Goal: Information Seeking & Learning: Check status

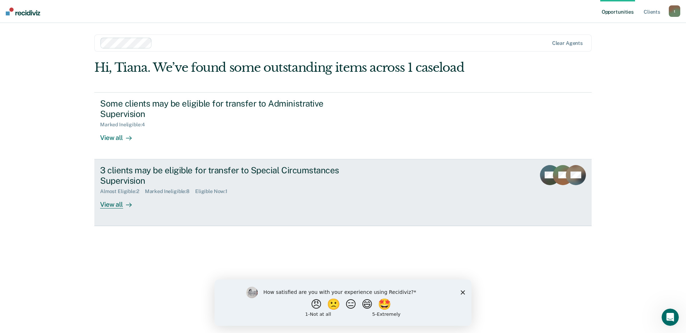
click at [110, 208] on div "View all" at bounding box center [120, 201] width 40 height 14
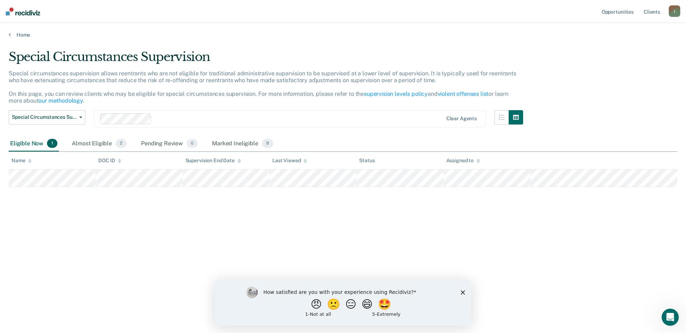
click at [112, 315] on main "Special Circumstances Supervision Special circumstances supervision allows reen…" at bounding box center [343, 184] width 686 height 293
click at [462, 290] on icon "Close survey" at bounding box center [462, 292] width 4 height 4
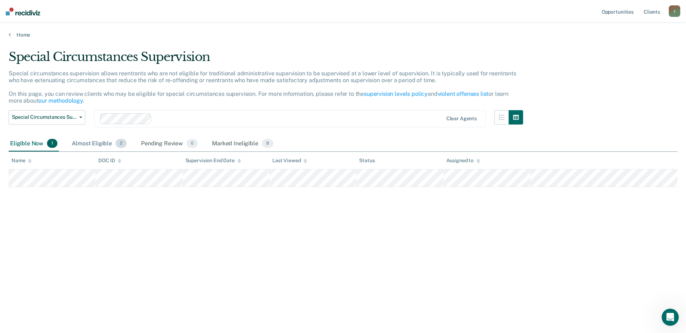
click at [107, 147] on div "Almost Eligible 2" at bounding box center [99, 144] width 58 height 16
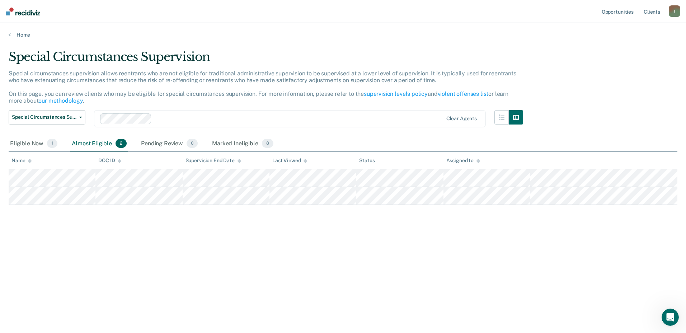
click at [283, 268] on div "Special Circumstances Supervision Special circumstances supervision allows reen…" at bounding box center [343, 164] width 668 height 230
click at [169, 142] on div "Pending Review 0" at bounding box center [170, 144] width 60 height 16
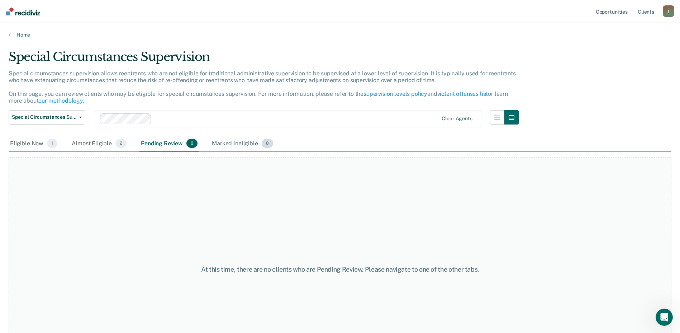
click at [237, 142] on div "Marked Ineligible 8" at bounding box center [243, 144] width 64 height 16
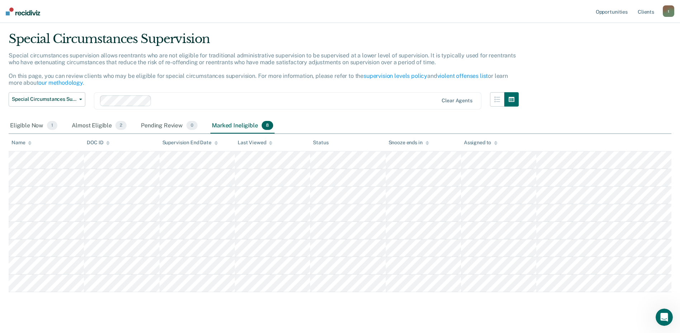
scroll to position [29, 0]
